Goal: Information Seeking & Learning: Learn about a topic

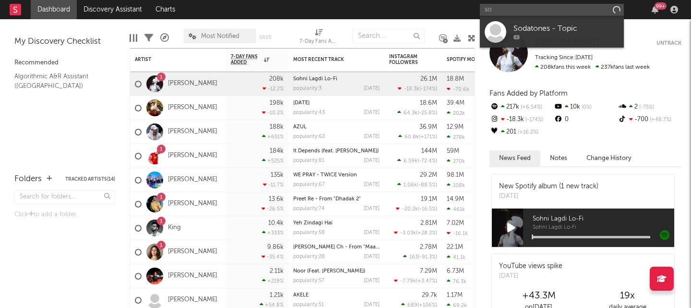
type input "s"
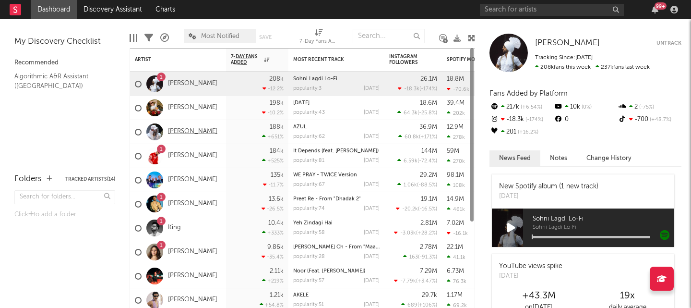
click at [189, 130] on link "[PERSON_NAME]" at bounding box center [192, 132] width 49 height 8
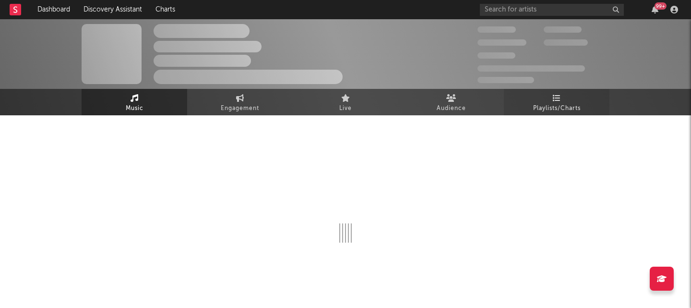
click at [547, 106] on span "Playlists/Charts" at bounding box center [556, 109] width 47 height 12
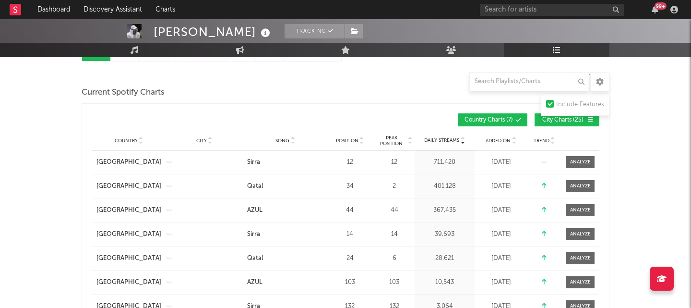
scroll to position [92, 0]
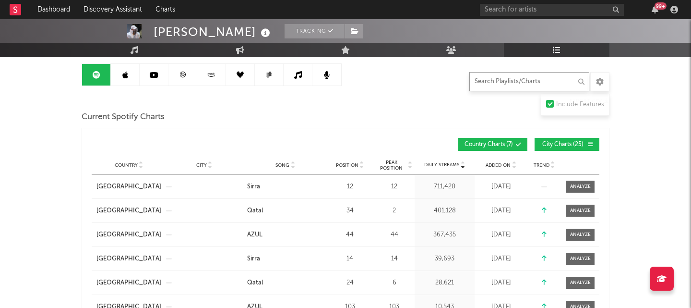
click at [493, 83] on input "text" at bounding box center [529, 81] width 120 height 19
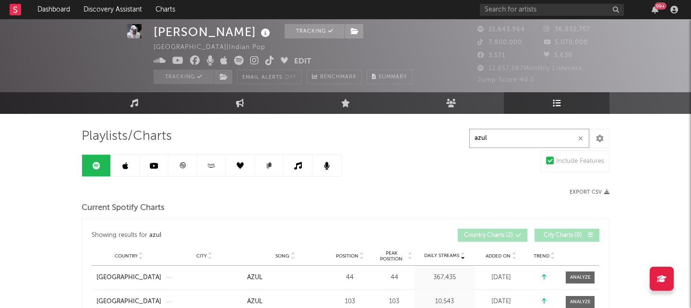
scroll to position [0, 0]
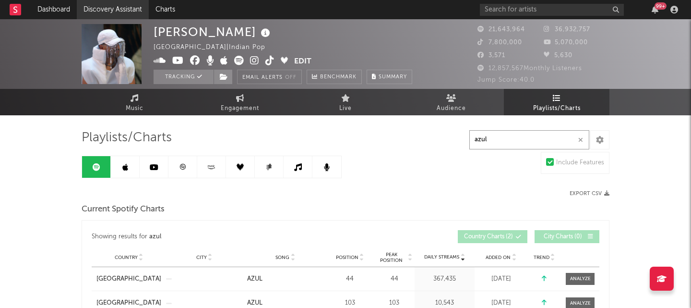
type input "azul"
